Goal: Book appointment/travel/reservation

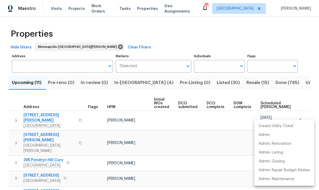
scroll to position [92, 0]
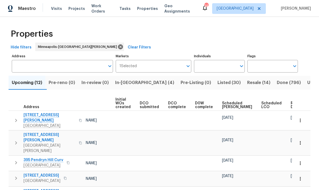
scroll to position [0, 38]
click at [291, 106] on span "Ready Date" at bounding box center [297, 104] width 12 height 7
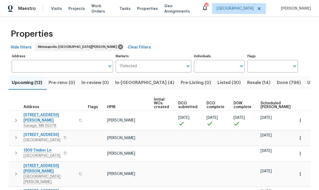
click at [31, 116] on span "[STREET_ADDRESS][PERSON_NAME]" at bounding box center [50, 117] width 52 height 11
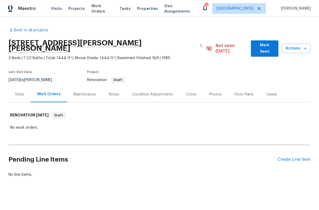
click at [295, 48] on span "Actions" at bounding box center [296, 48] width 20 height 7
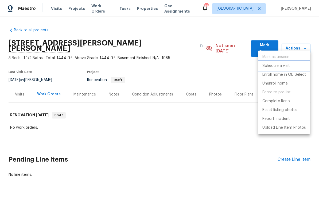
click at [268, 66] on p "Schedule a visit" at bounding box center [277, 66] width 28 height 6
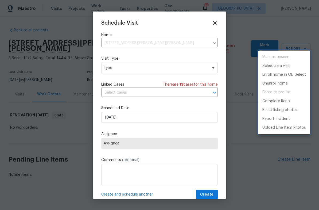
click at [112, 71] on div at bounding box center [159, 105] width 319 height 210
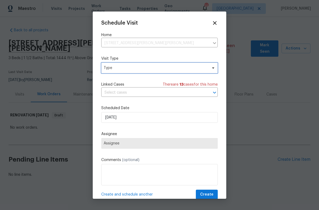
click at [122, 67] on span "Type" at bounding box center [156, 67] width 104 height 5
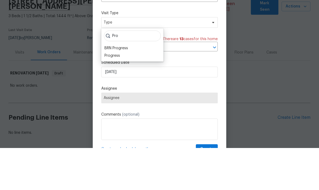
type input "Pro"
click at [109, 95] on div "Progress" at bounding box center [113, 97] width 16 height 5
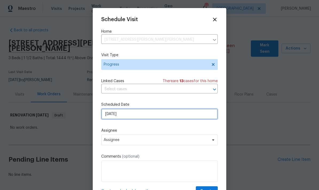
click at [120, 116] on input "8/11/2025" at bounding box center [159, 114] width 117 height 11
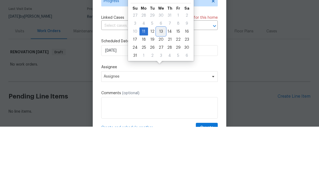
click at [159, 91] on div "13" at bounding box center [161, 94] width 9 height 7
type input "8/13/2025"
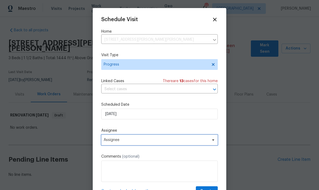
click at [109, 140] on span "Assignee" at bounding box center [156, 140] width 105 height 4
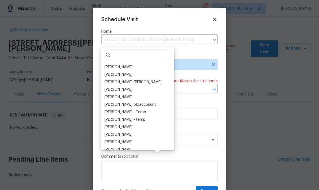
click at [110, 64] on div "[PERSON_NAME]" at bounding box center [119, 66] width 28 height 5
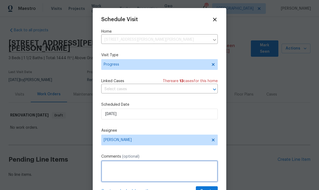
click at [105, 168] on textarea at bounding box center [159, 170] width 117 height 21
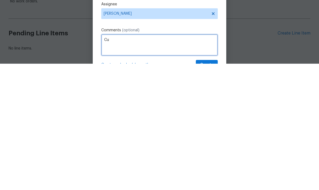
type textarea "C"
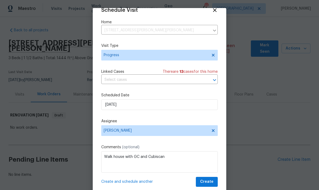
scroll to position [10, 0]
type textarea "Walk house with GC and Cubiscan"
click at [207, 180] on span "Create" at bounding box center [206, 181] width 13 height 7
